Goal: Check status

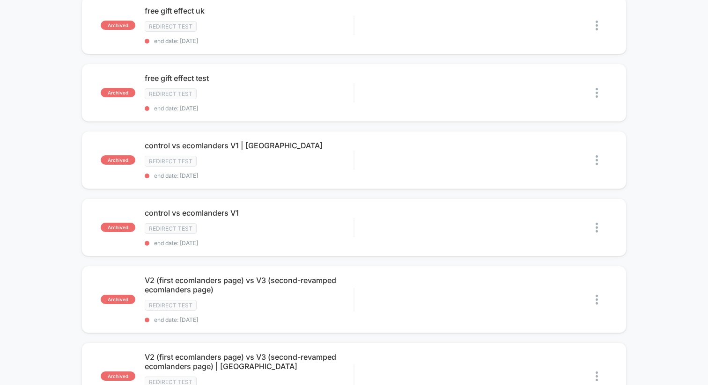
scroll to position [835, 0]
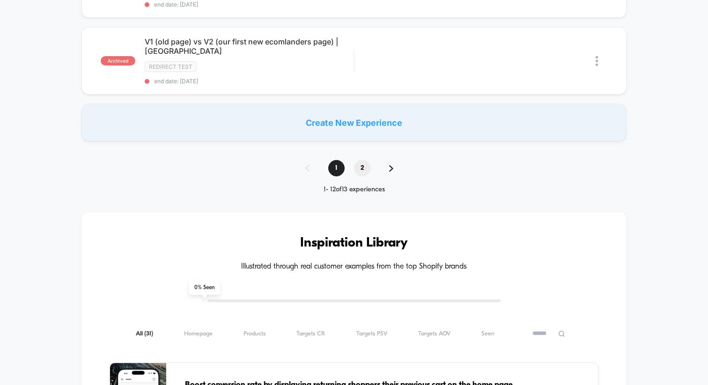
click at [366, 160] on span "2" at bounding box center [362, 168] width 16 height 16
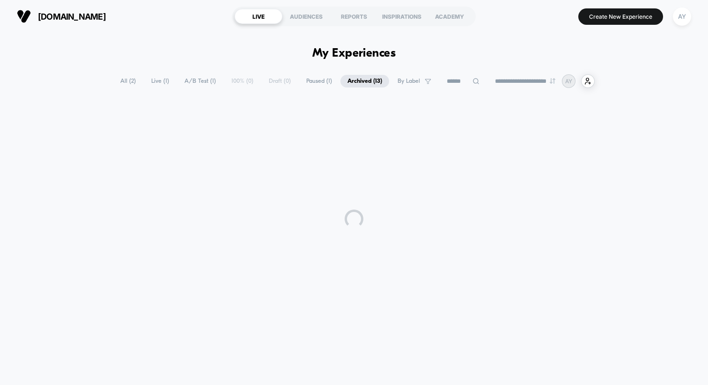
scroll to position [0, 0]
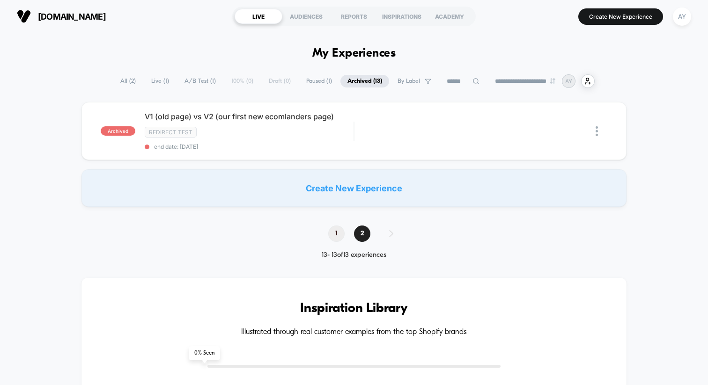
click at [341, 232] on span "1" at bounding box center [336, 234] width 16 height 16
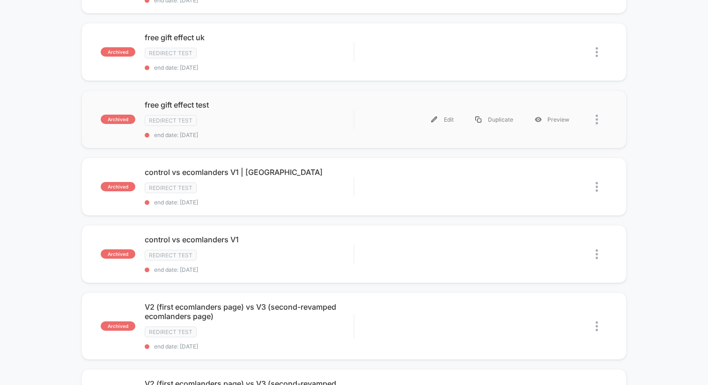
scroll to position [419, 0]
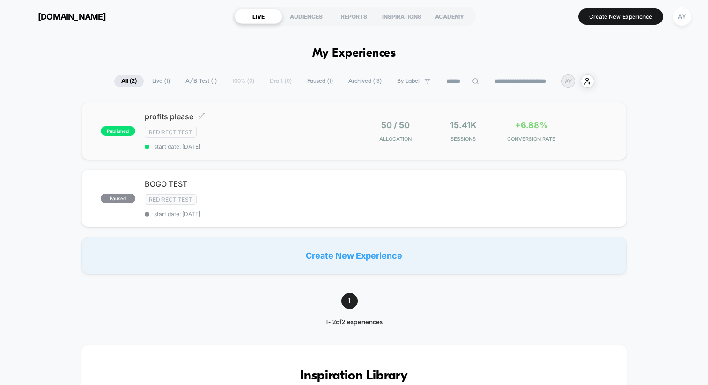
click at [265, 146] on span "start date: [DATE]" at bounding box center [249, 146] width 209 height 7
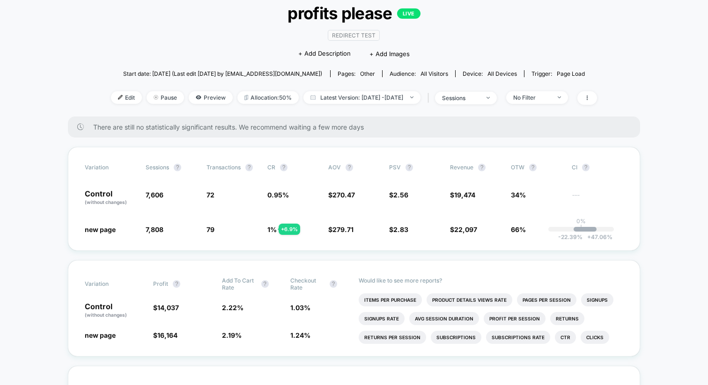
scroll to position [134, 0]
